Goal: Obtain resource: Download file/media

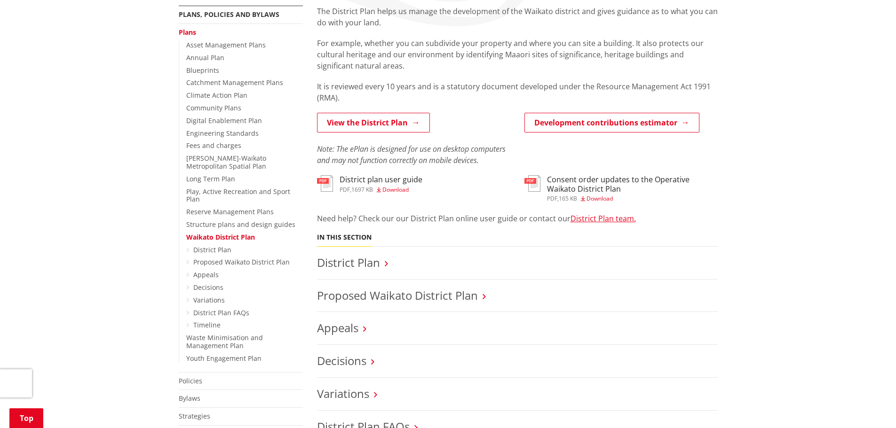
scroll to position [188, 0]
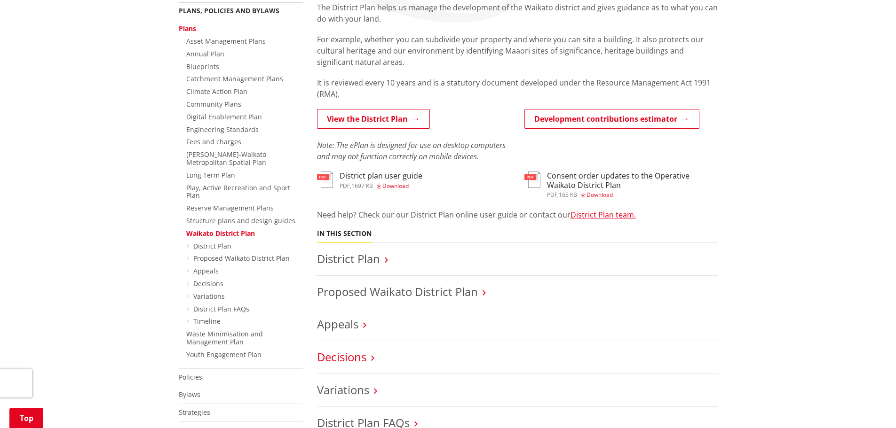
click at [343, 357] on link "Decisions" at bounding box center [341, 357] width 49 height 16
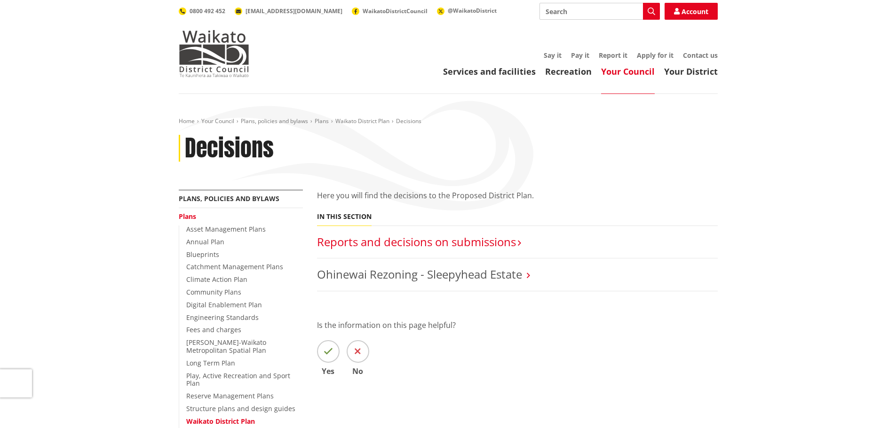
click at [454, 244] on link "Reports and decisions on submissions​" at bounding box center [416, 242] width 199 height 16
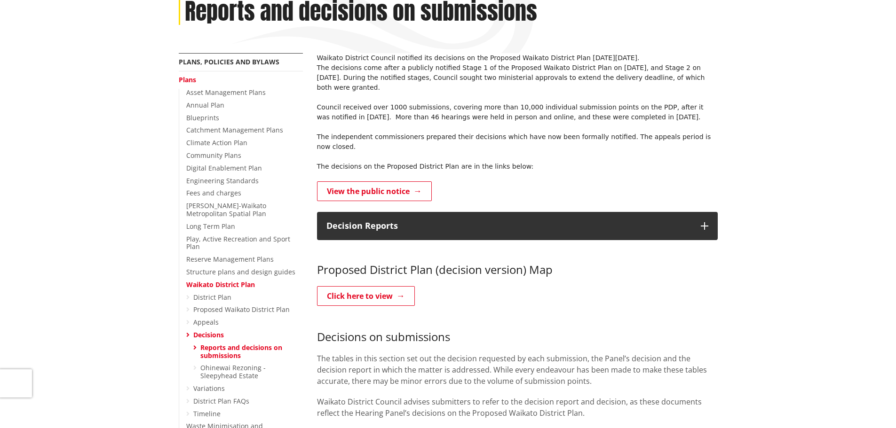
scroll to position [188, 0]
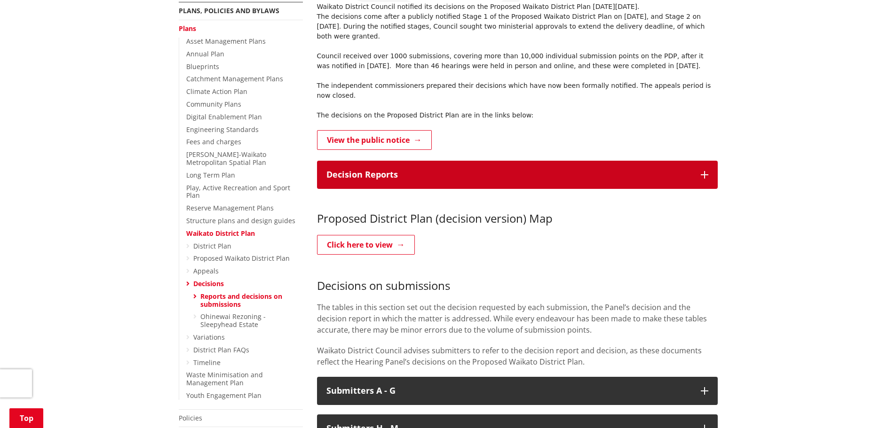
click at [708, 171] on icon "button" at bounding box center [705, 175] width 8 height 8
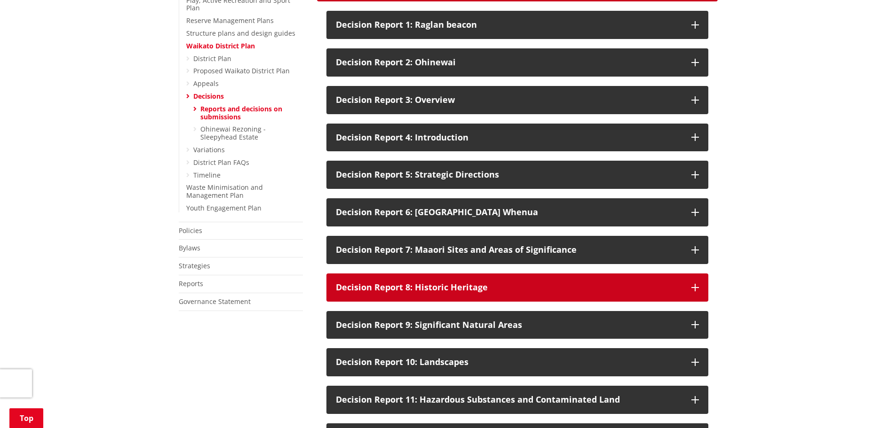
scroll to position [376, 0]
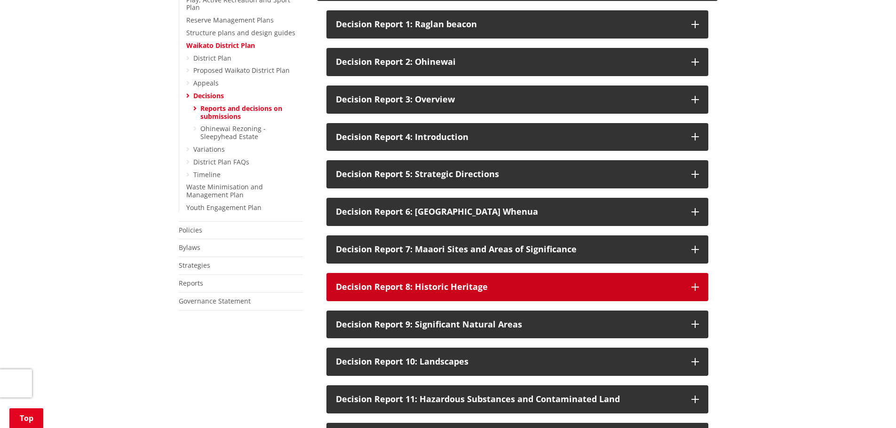
click at [694, 284] on icon "button" at bounding box center [695, 288] width 8 height 8
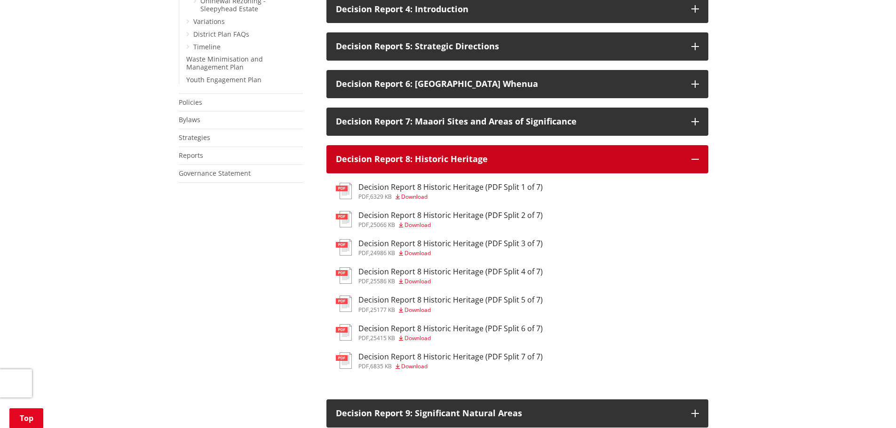
scroll to position [517, 0]
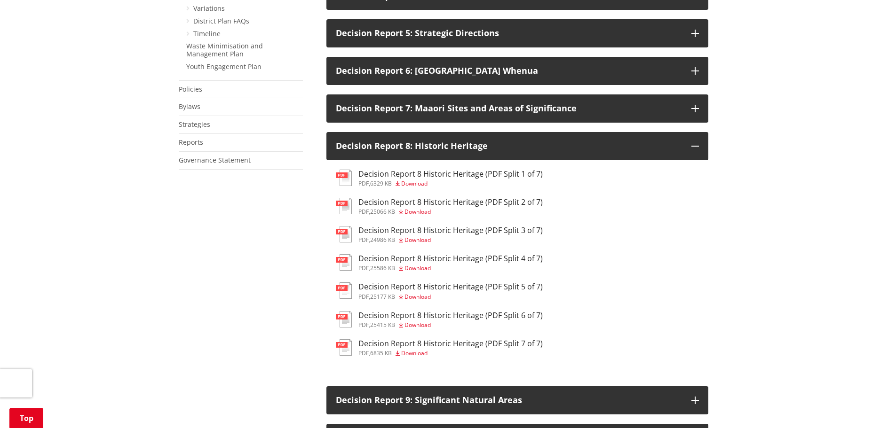
click at [414, 180] on span "Download" at bounding box center [414, 184] width 26 height 8
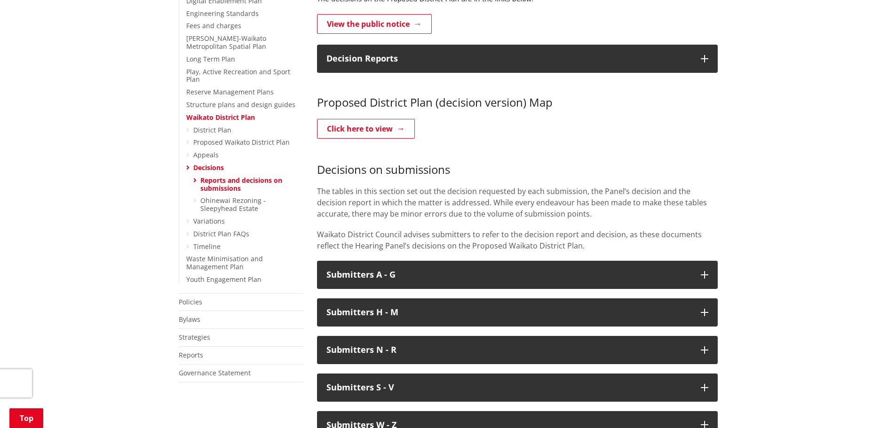
scroll to position [188, 0]
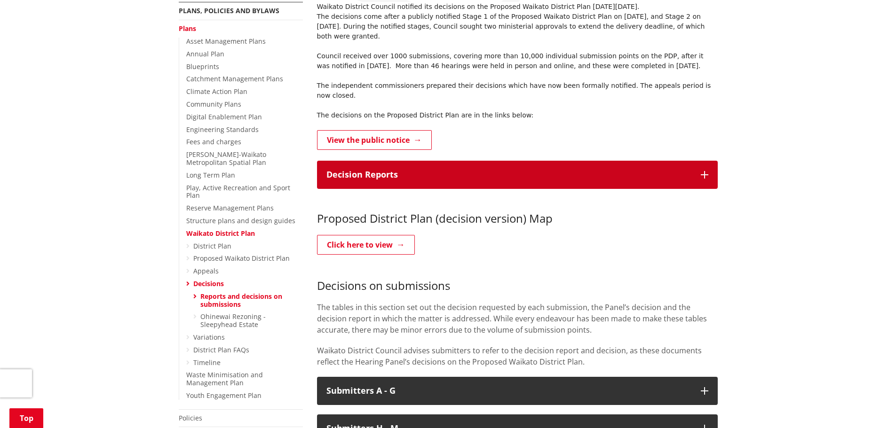
click at [706, 171] on icon "button" at bounding box center [705, 175] width 8 height 8
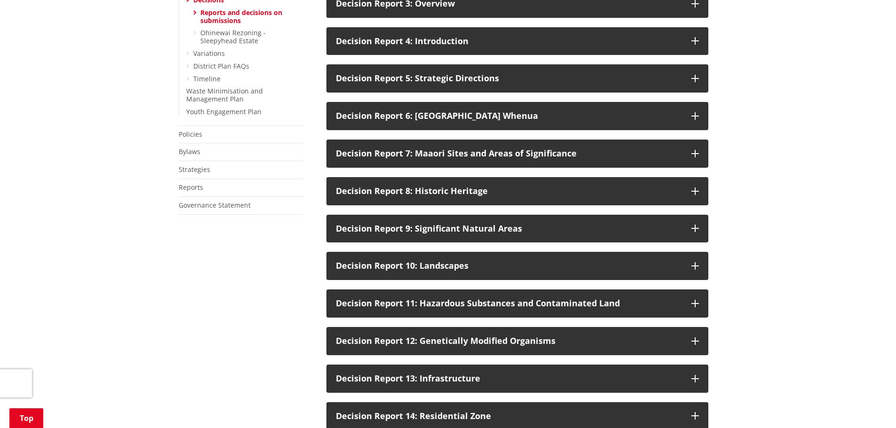
scroll to position [470, 0]
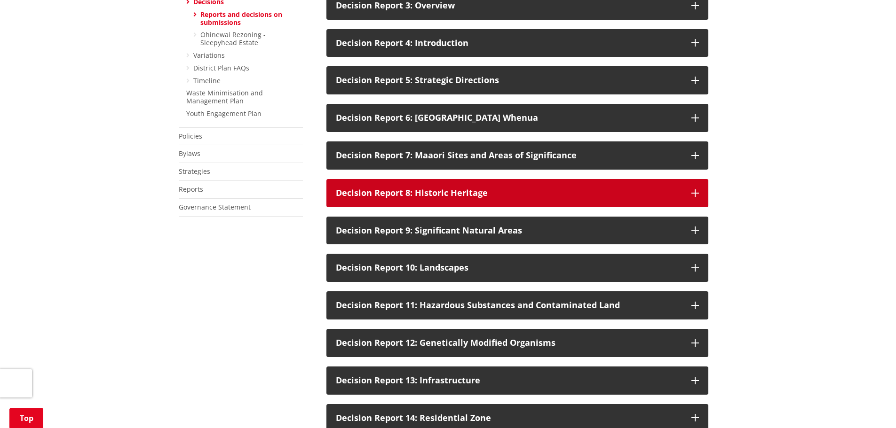
click at [696, 190] on icon "button" at bounding box center [695, 194] width 8 height 8
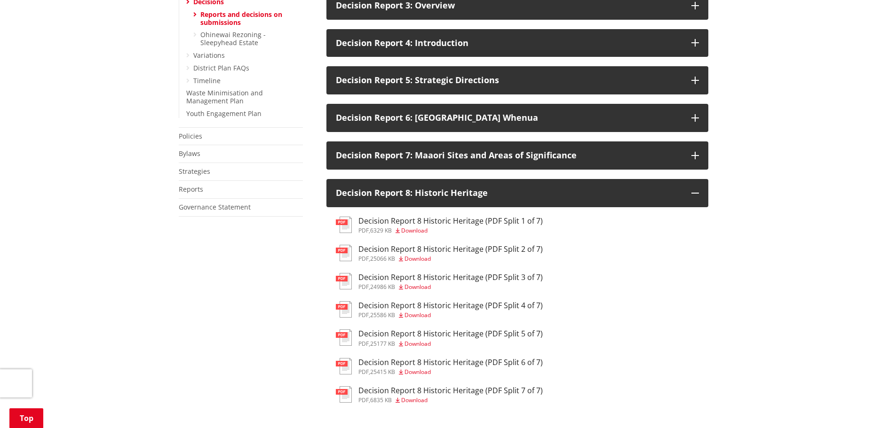
click at [426, 255] on span "Download" at bounding box center [417, 259] width 26 height 8
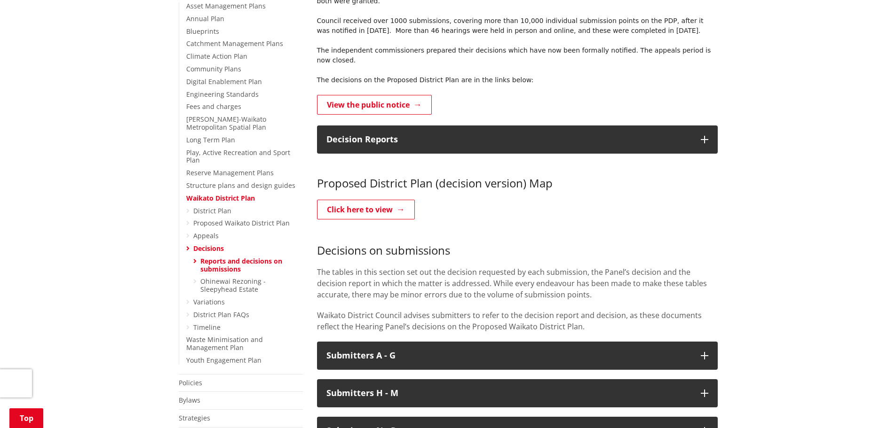
scroll to position [188, 0]
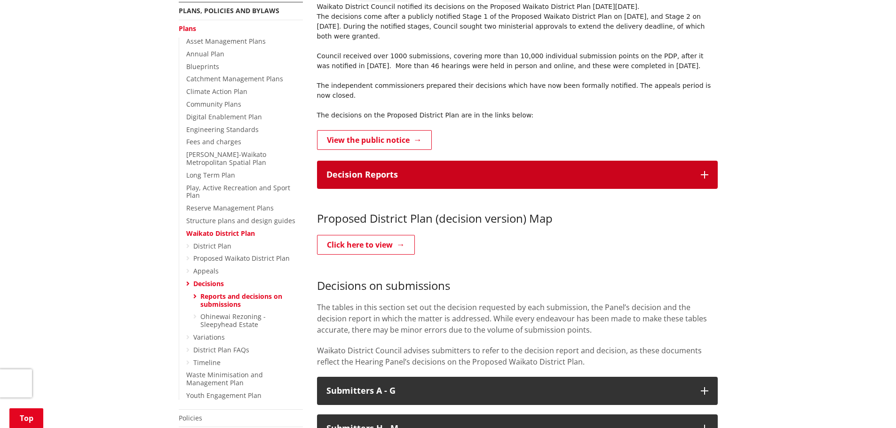
click at [704, 171] on icon "button" at bounding box center [705, 175] width 8 height 8
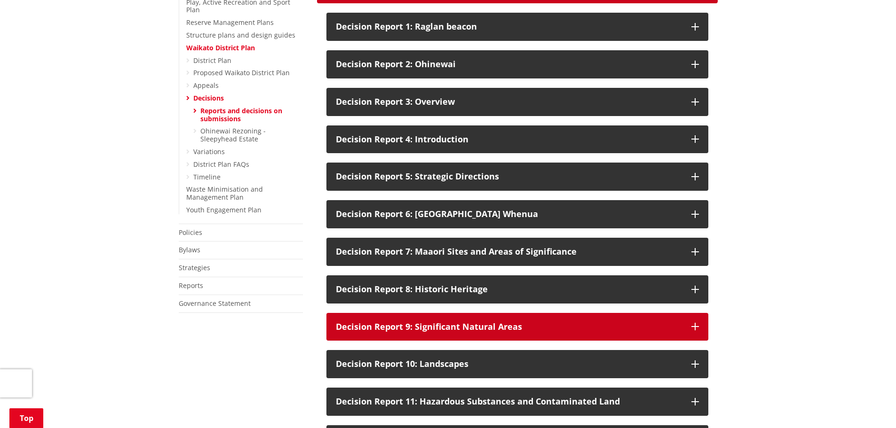
scroll to position [376, 0]
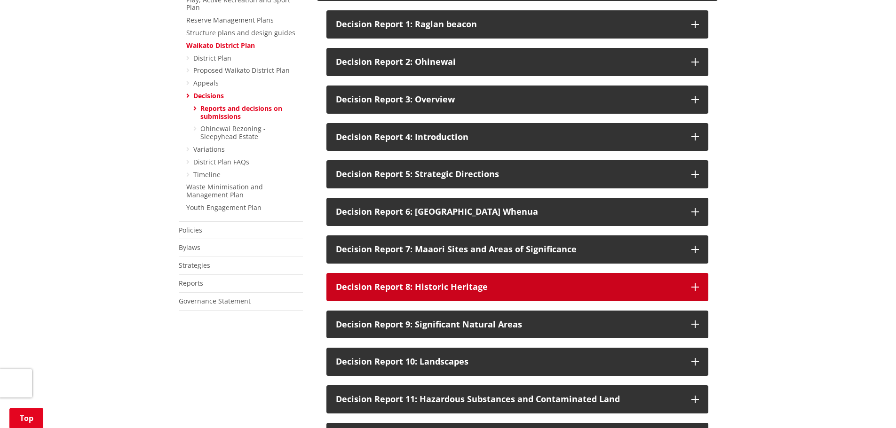
click at [455, 283] on div "Decision Report 8: Historic Heritage" at bounding box center [509, 287] width 346 height 9
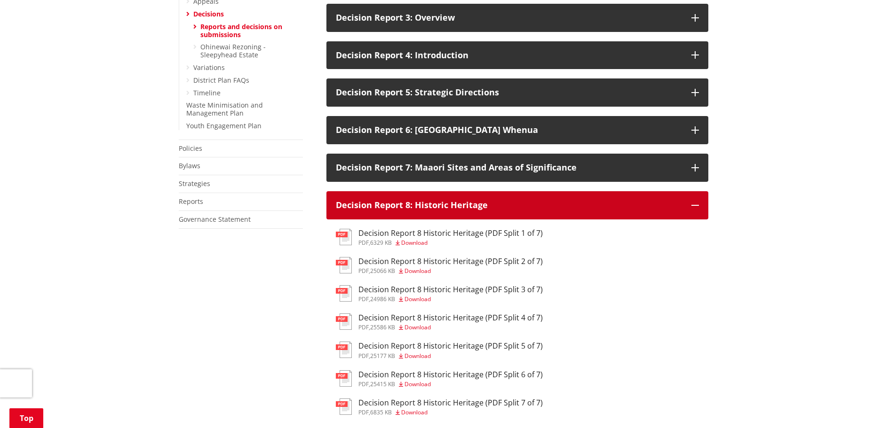
scroll to position [470, 0]
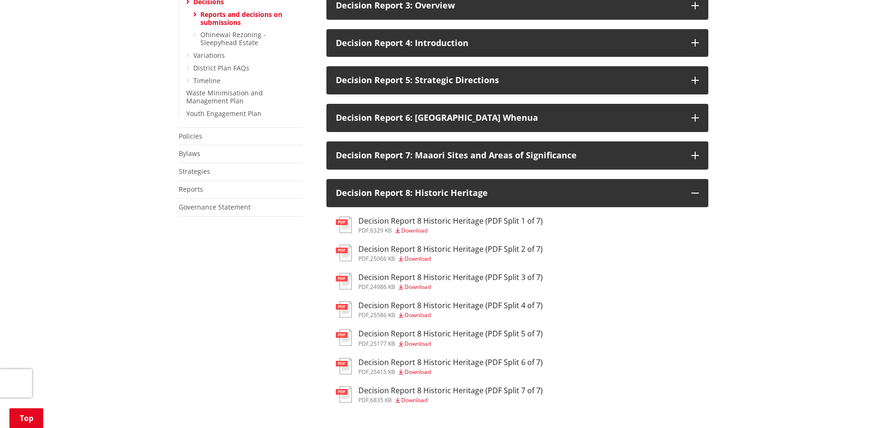
click at [414, 227] on span "Download" at bounding box center [414, 231] width 26 height 8
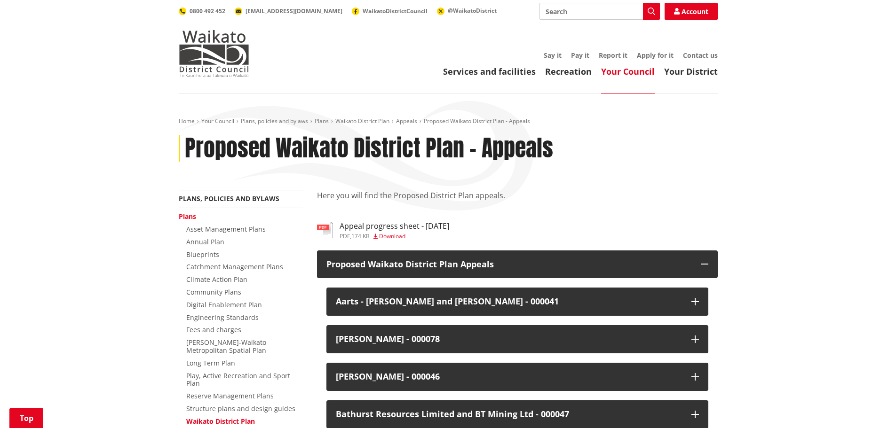
scroll to position [2492, 0]
